Goal: Find specific page/section: Find specific page/section

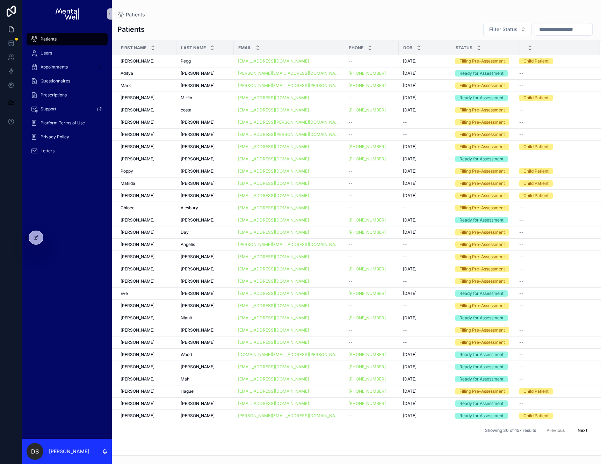
click at [541, 30] on input "scrollable content" at bounding box center [563, 29] width 57 height 10
type input "****"
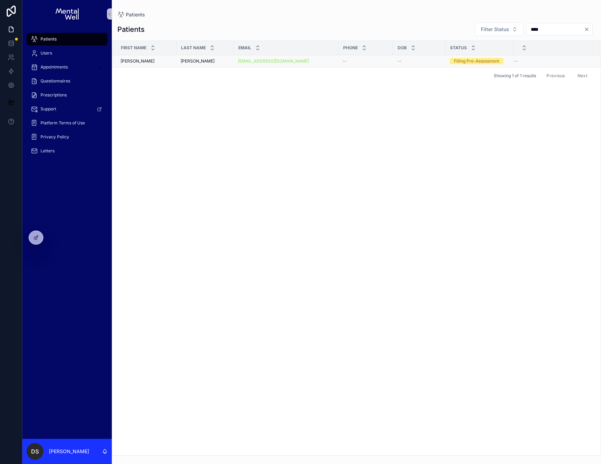
click at [158, 60] on div "[PERSON_NAME] [PERSON_NAME]" at bounding box center [147, 61] width 52 height 6
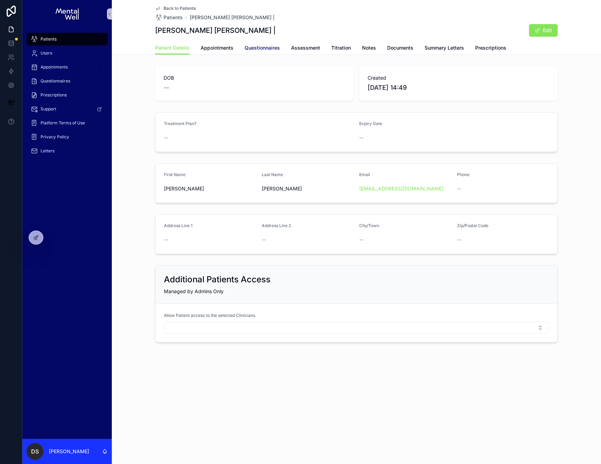
click at [250, 50] on span "Questionnaires" at bounding box center [262, 47] width 35 height 7
